Goal: Information Seeking & Learning: Learn about a topic

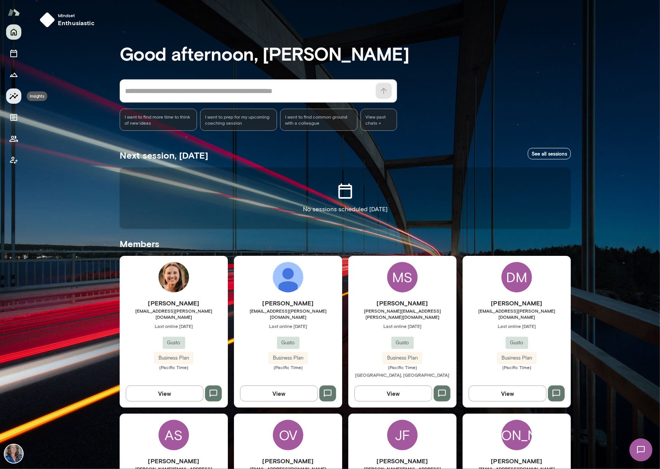
click at [12, 93] on icon "Insights" at bounding box center [13, 95] width 9 height 9
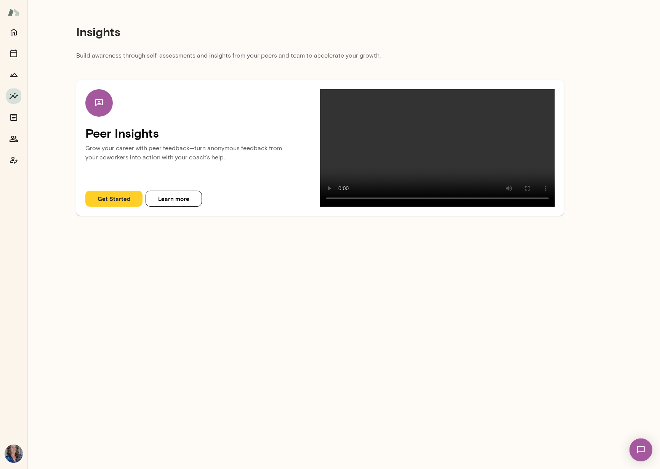
click at [139, 54] on p "Build awareness through self-assessments and insights from your peers and team …" at bounding box center [320, 58] width 488 height 14
copy div "Build awareness through self-assessments and insights from your peers and team …"
click at [426, 141] on video at bounding box center [437, 147] width 235 height 117
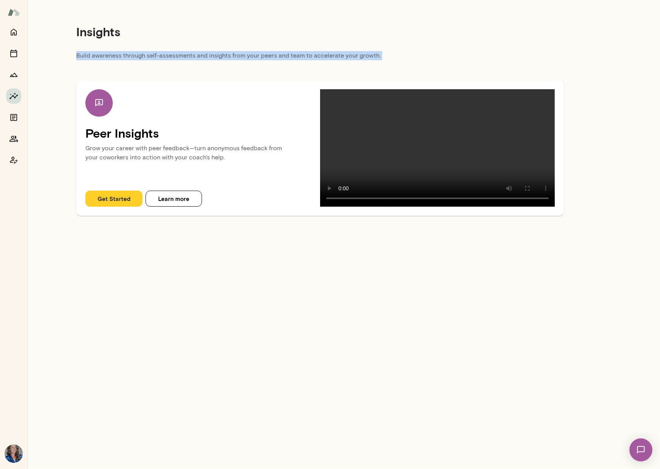
click at [469, 171] on video at bounding box center [437, 147] width 235 height 117
click at [172, 207] on button "Learn more" at bounding box center [174, 199] width 56 height 16
click at [426, 123] on video at bounding box center [437, 147] width 235 height 117
